Goal: Task Accomplishment & Management: Manage account settings

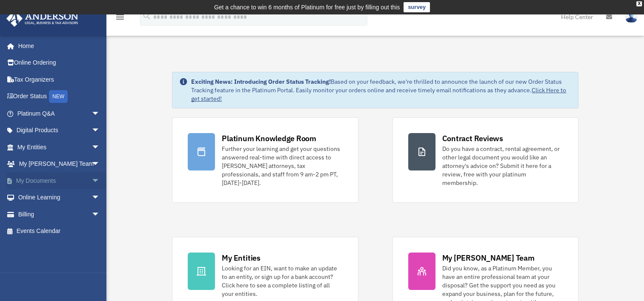
click at [52, 177] on link "My Documents arrow_drop_down" at bounding box center [59, 180] width 107 height 17
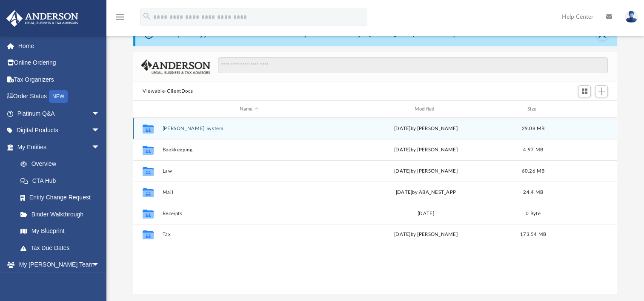
scroll to position [85, 0]
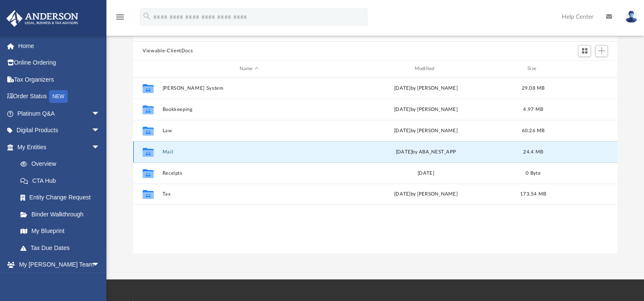
click at [169, 151] on button "Mail" at bounding box center [249, 152] width 173 height 6
click at [175, 150] on button "Mail" at bounding box center [249, 152] width 173 height 6
click at [167, 153] on button "Mail" at bounding box center [249, 152] width 173 height 6
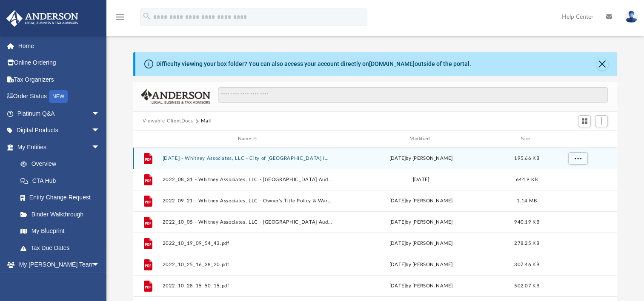
scroll to position [0, 0]
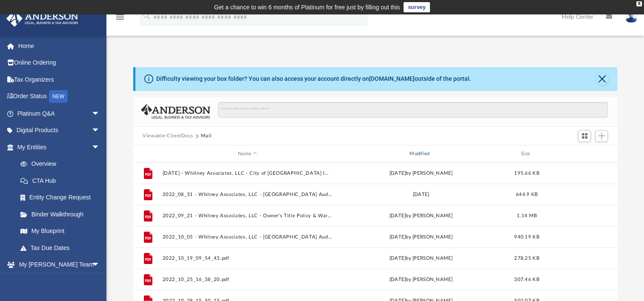
click at [418, 151] on div "Modified" at bounding box center [421, 154] width 170 height 8
click at [416, 153] on div "Modified" at bounding box center [421, 154] width 170 height 8
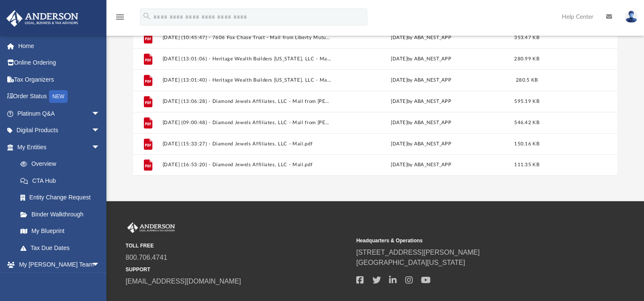
scroll to position [170, 0]
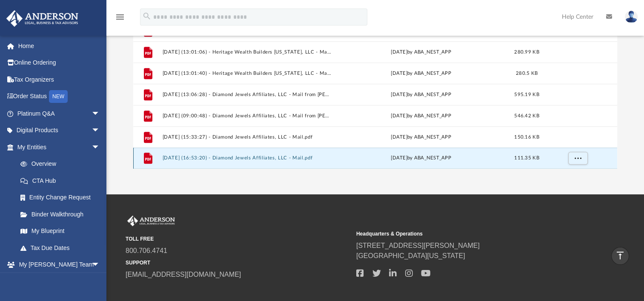
click at [233, 157] on button "[DATE] (16:53:20) - Diamond Jewels Affiliates, LLC - Mail.pdf" at bounding box center [248, 158] width 170 height 6
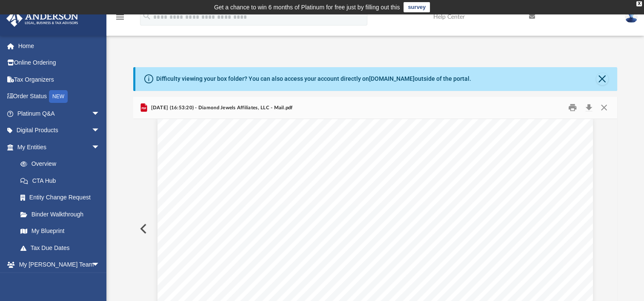
scroll to position [0, 0]
click at [600, 77] on button "Close" at bounding box center [602, 79] width 12 height 12
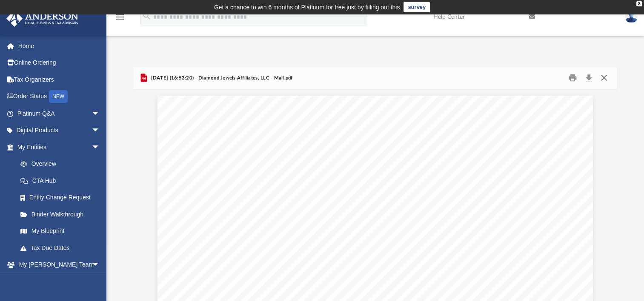
click at [606, 78] on button "Close" at bounding box center [603, 78] width 15 height 13
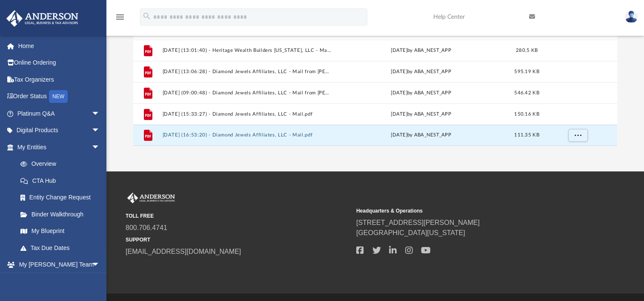
scroll to position [186, 0]
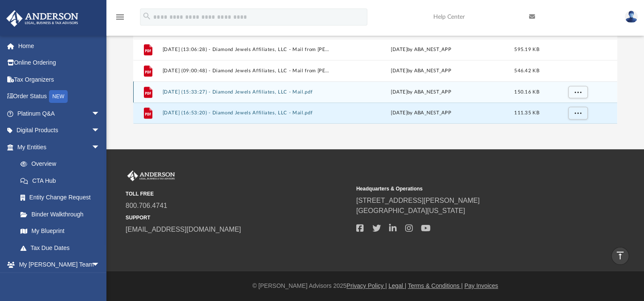
click at [254, 91] on button "[DATE] (15:33:27) - Diamond Jewels Affiliates, LLC - Mail.pdf" at bounding box center [248, 92] width 170 height 6
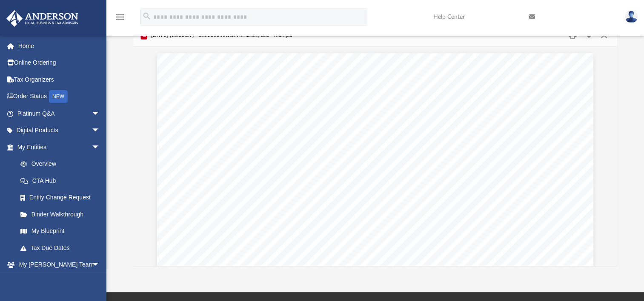
scroll to position [0, 0]
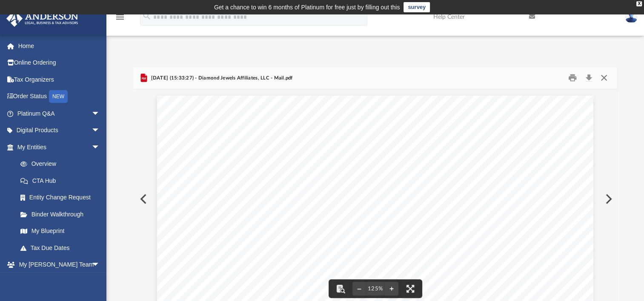
click at [606, 76] on button "Close" at bounding box center [603, 78] width 15 height 13
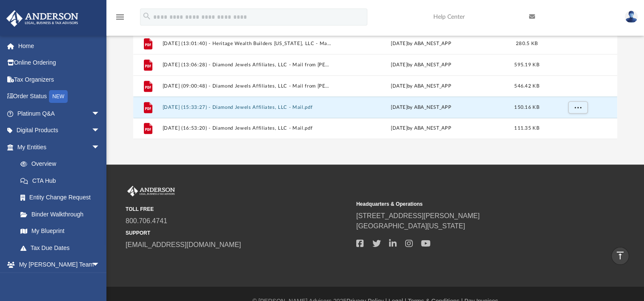
scroll to position [128, 0]
